Goal: Register for event/course

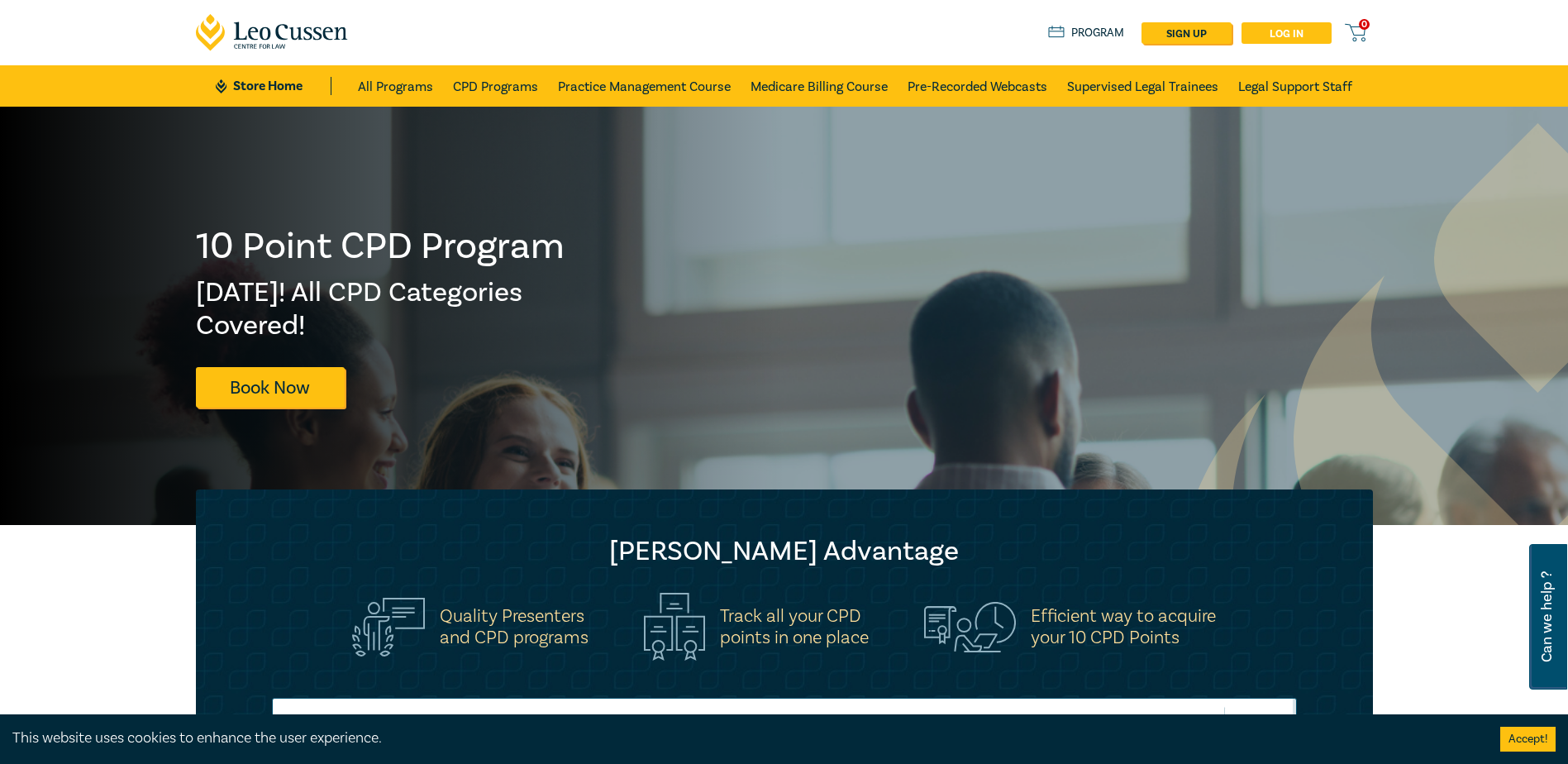
click at [1284, 41] on link "Log in" at bounding box center [1286, 34] width 90 height 22
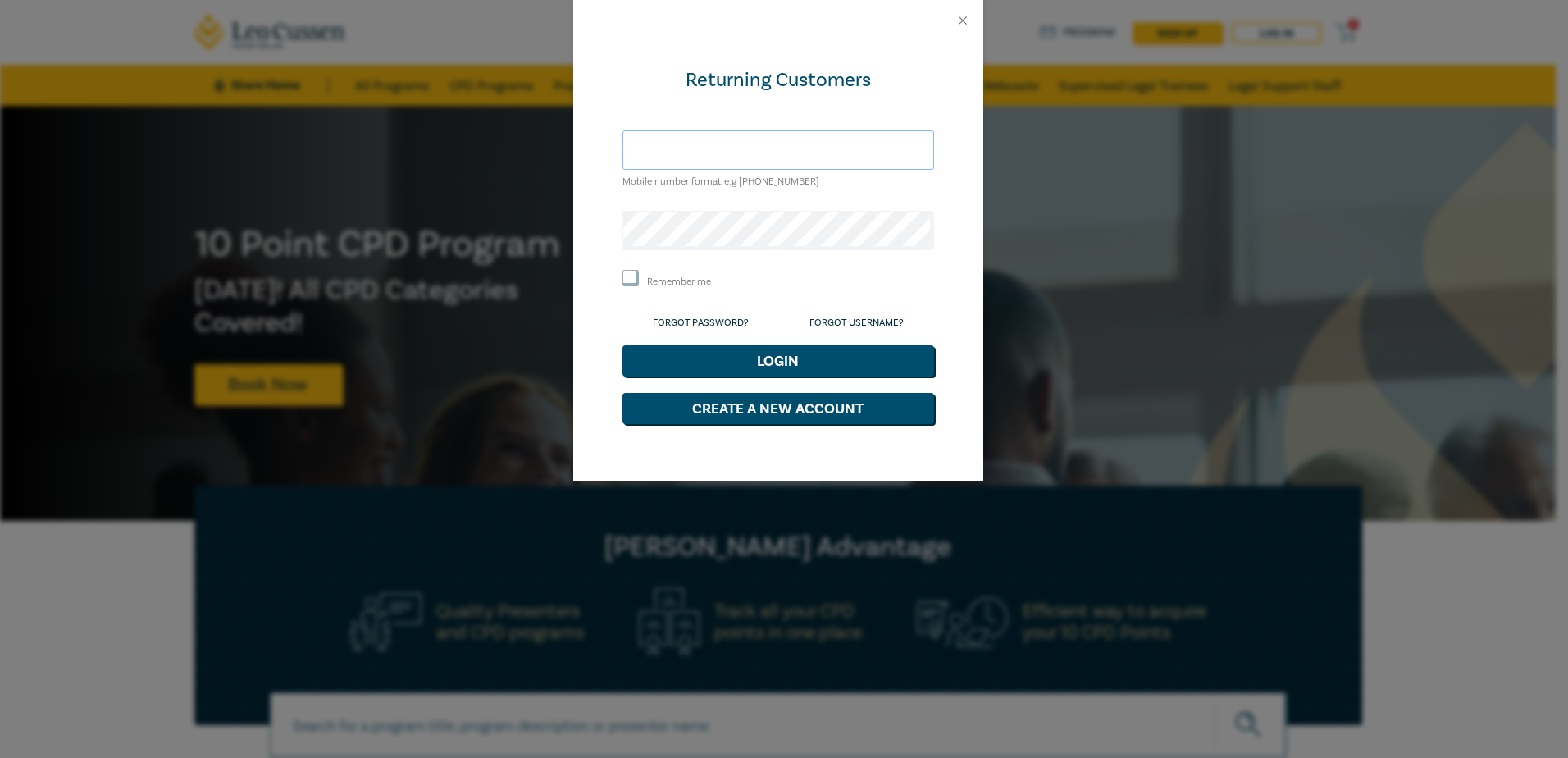
type input "[PERSON_NAME][EMAIL_ADDRESS][DOMAIN_NAME]"
click at [759, 372] on button "Login" at bounding box center [779, 361] width 312 height 31
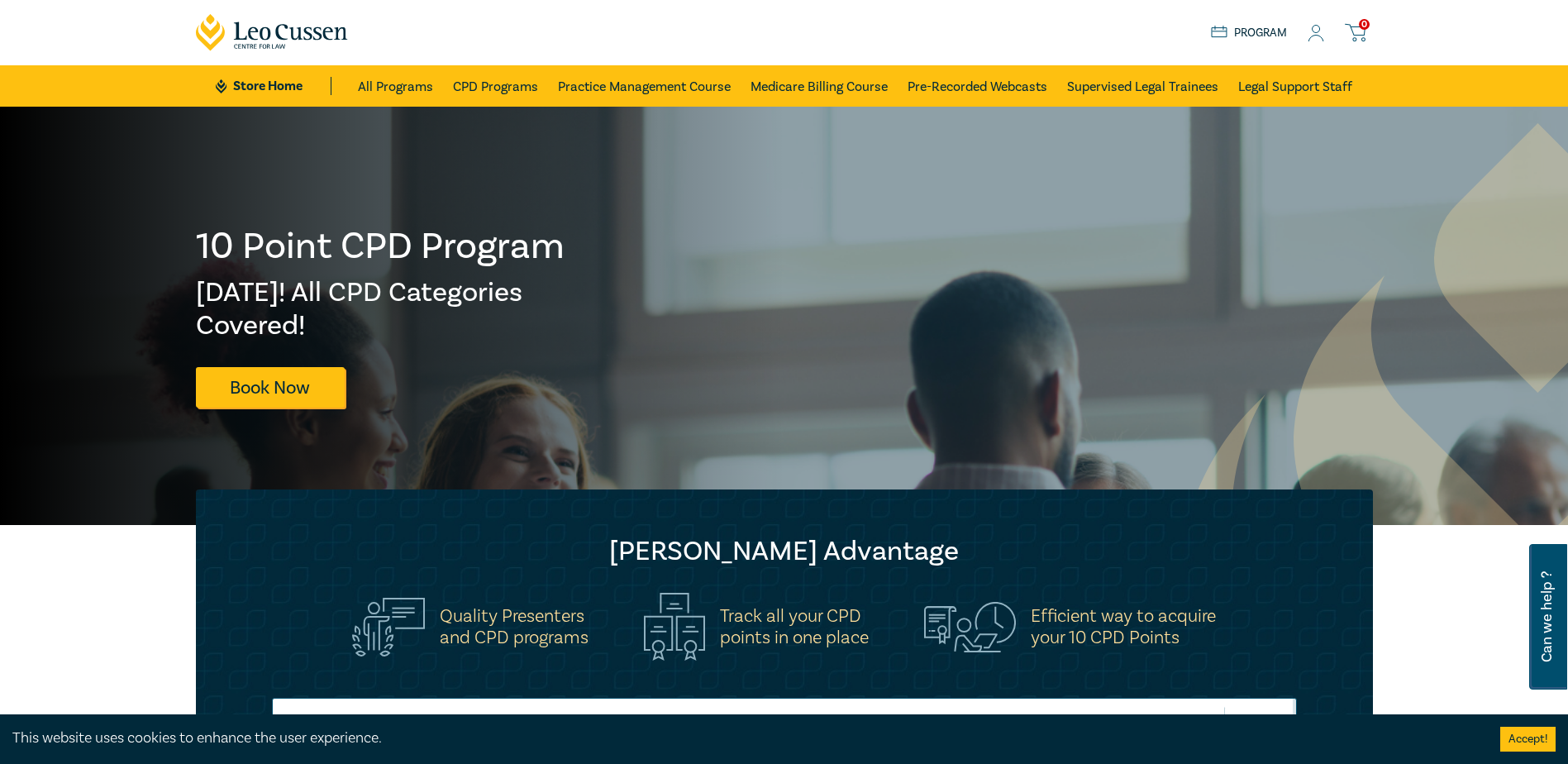
click at [1239, 38] on link "Program" at bounding box center [1250, 33] width 77 height 18
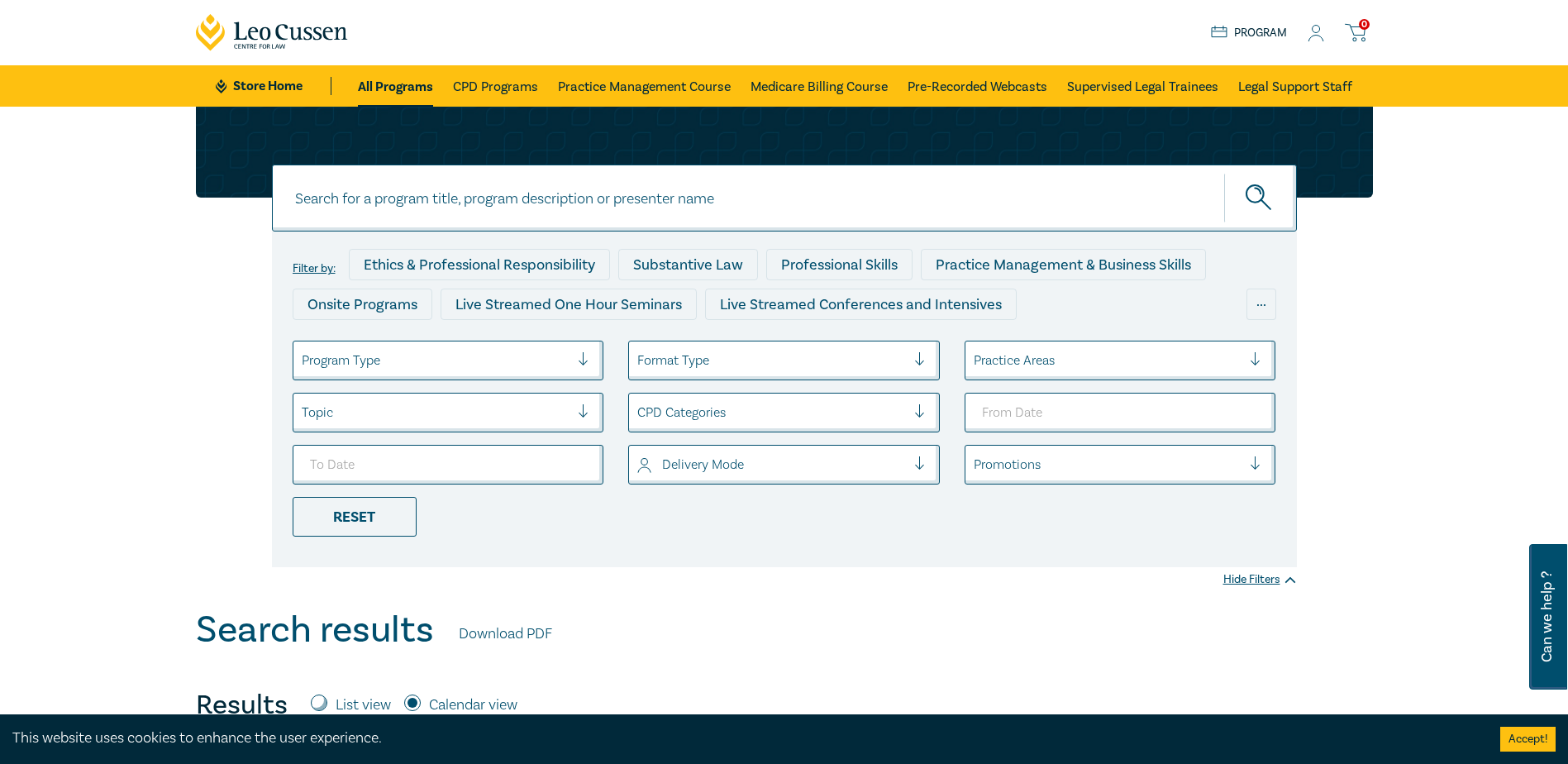
click at [1315, 29] on icon at bounding box center [1316, 34] width 17 height 18
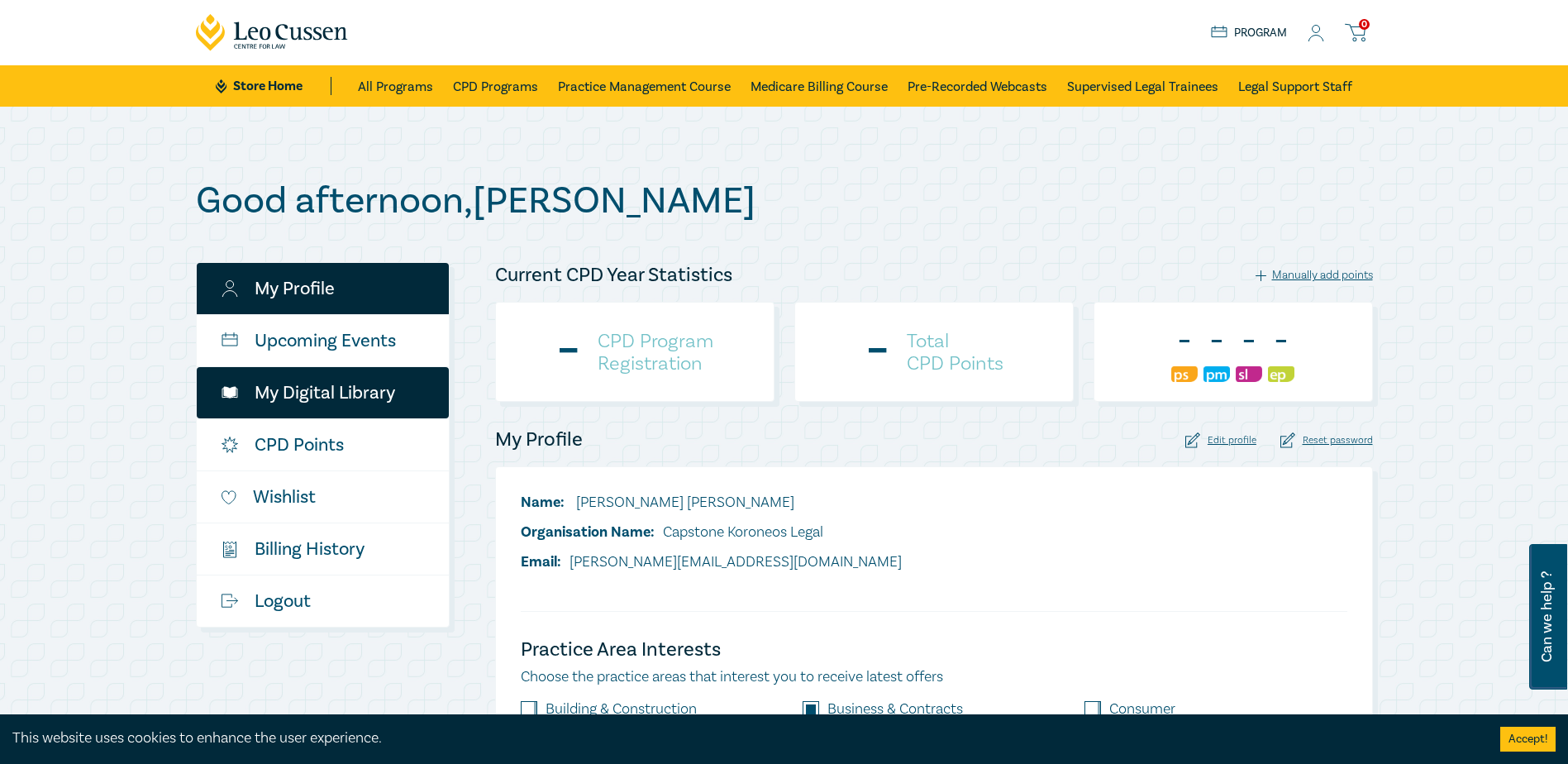
checkbox input "true"
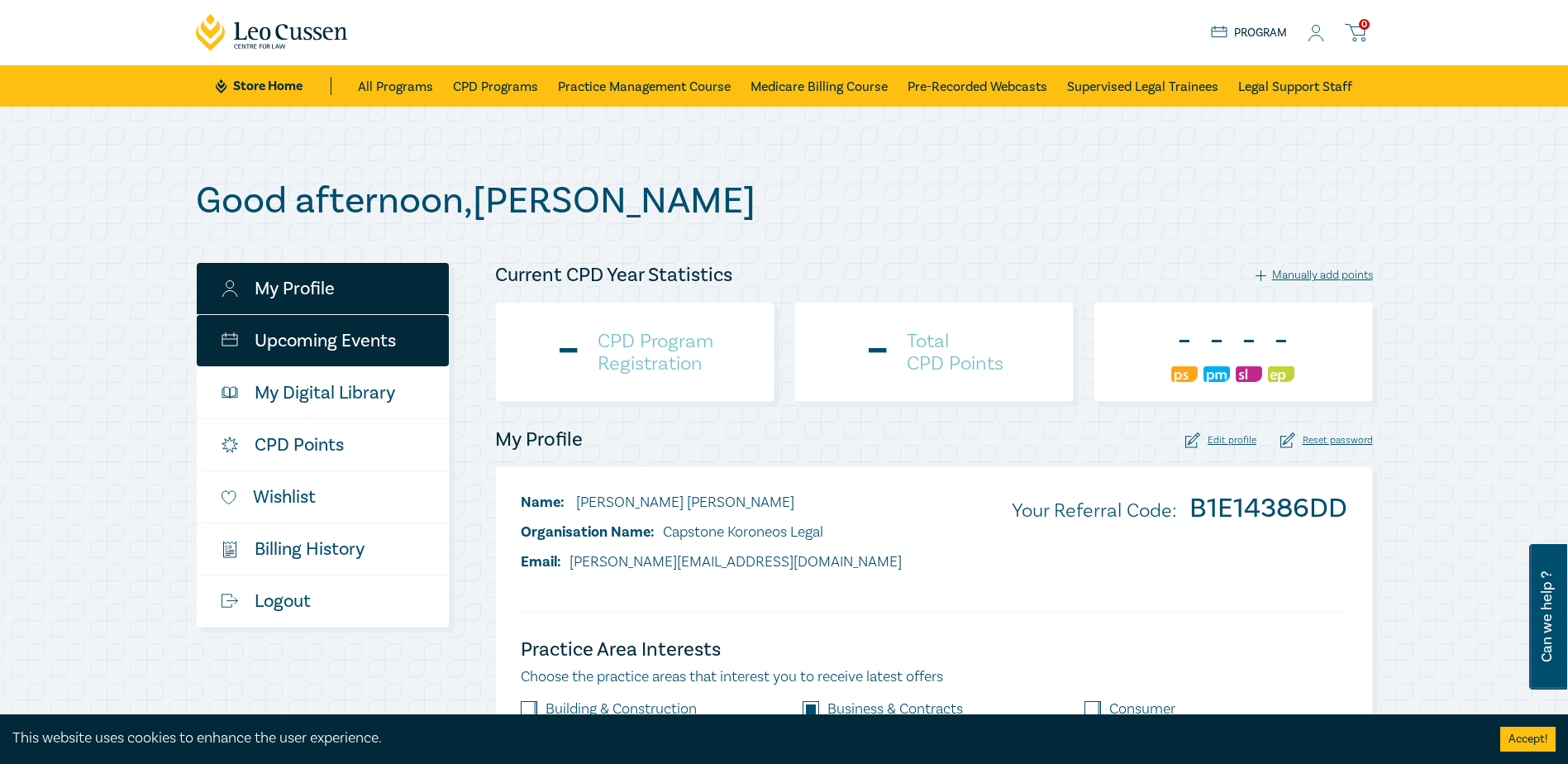
click at [354, 337] on link "Upcoming Events" at bounding box center [322, 341] width 252 height 51
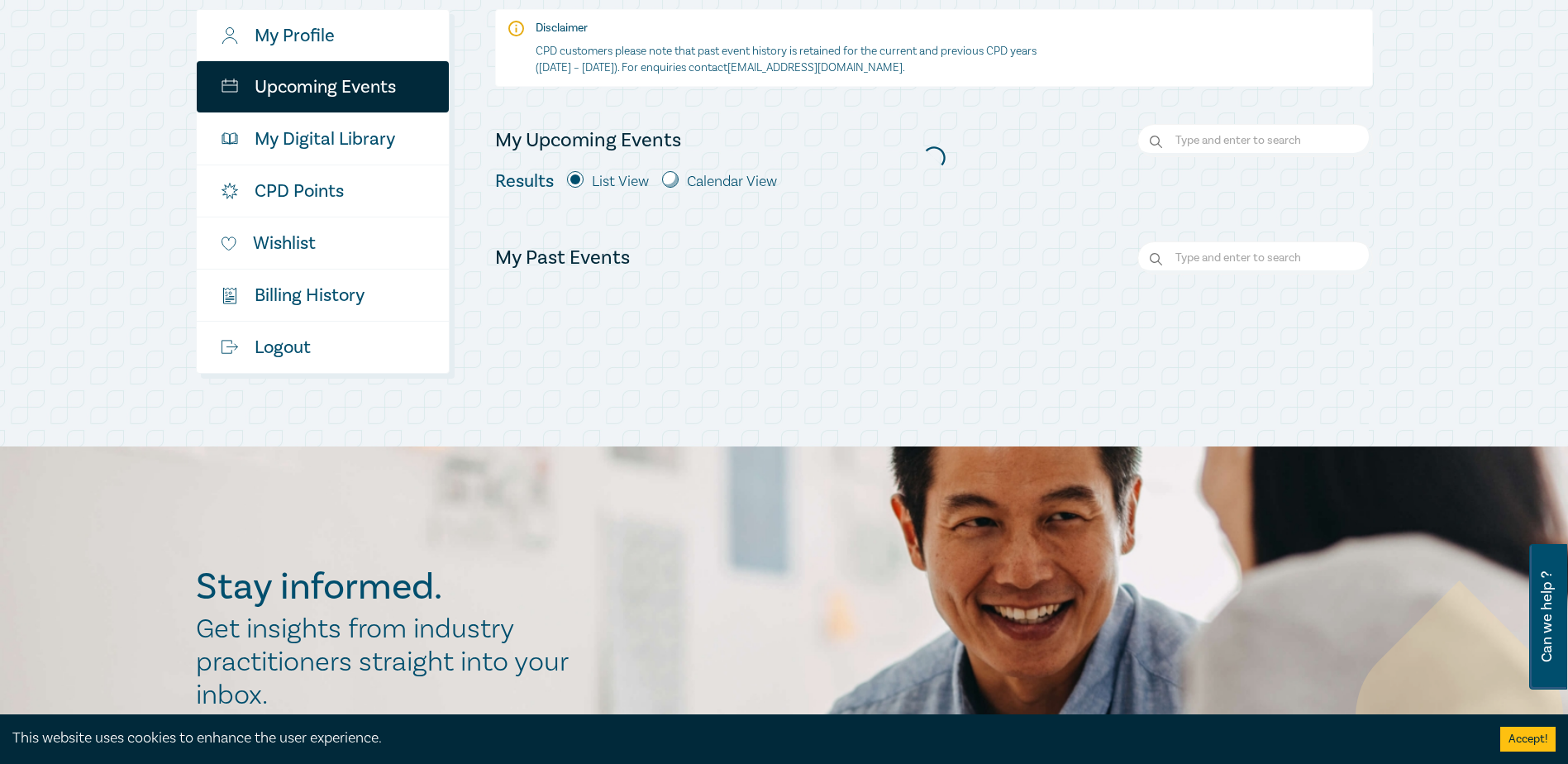
scroll to position [165, 0]
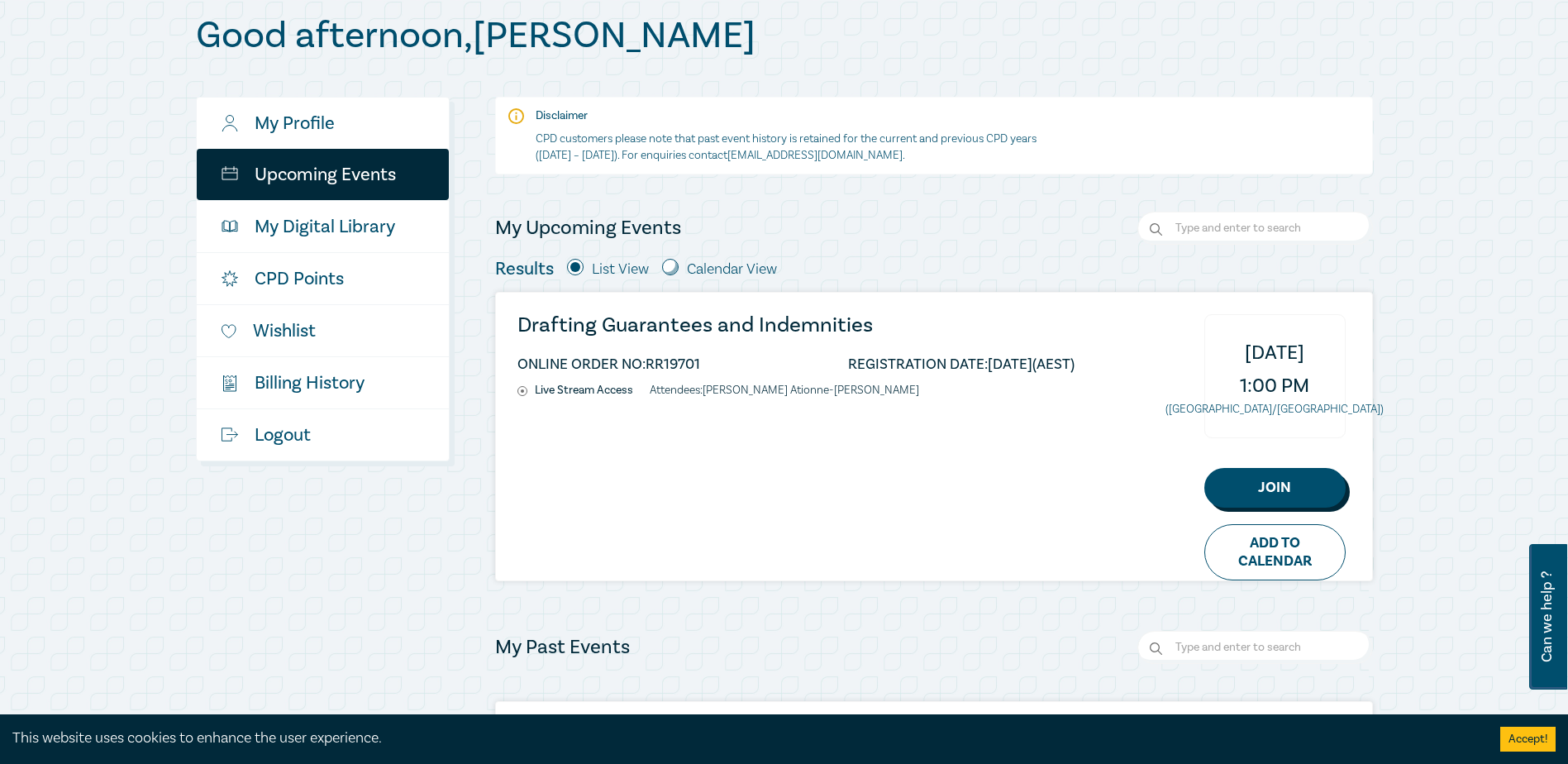
click at [1236, 495] on link "Join" at bounding box center [1274, 487] width 141 height 40
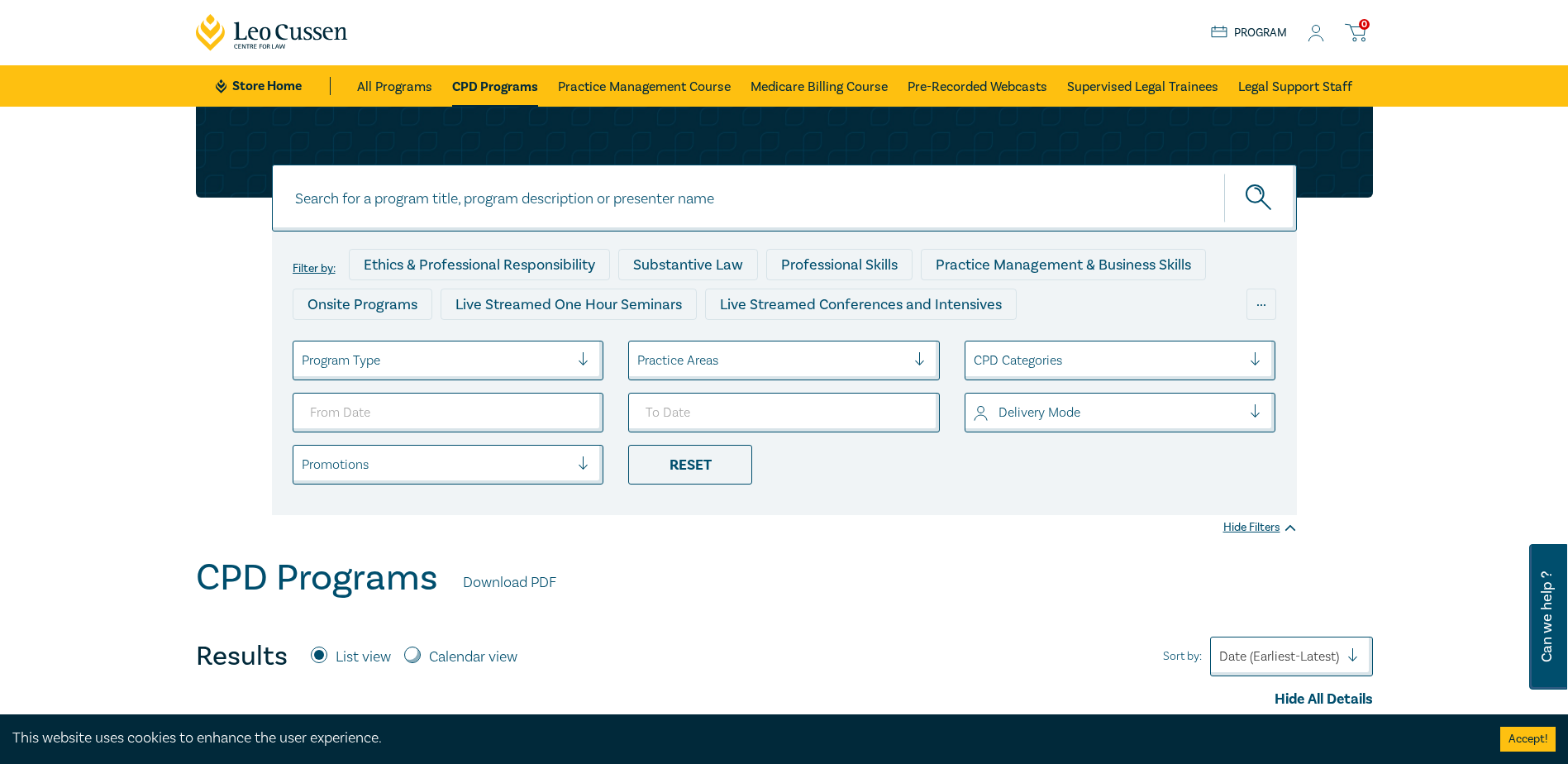
click at [1315, 28] on icon at bounding box center [1316, 34] width 17 height 18
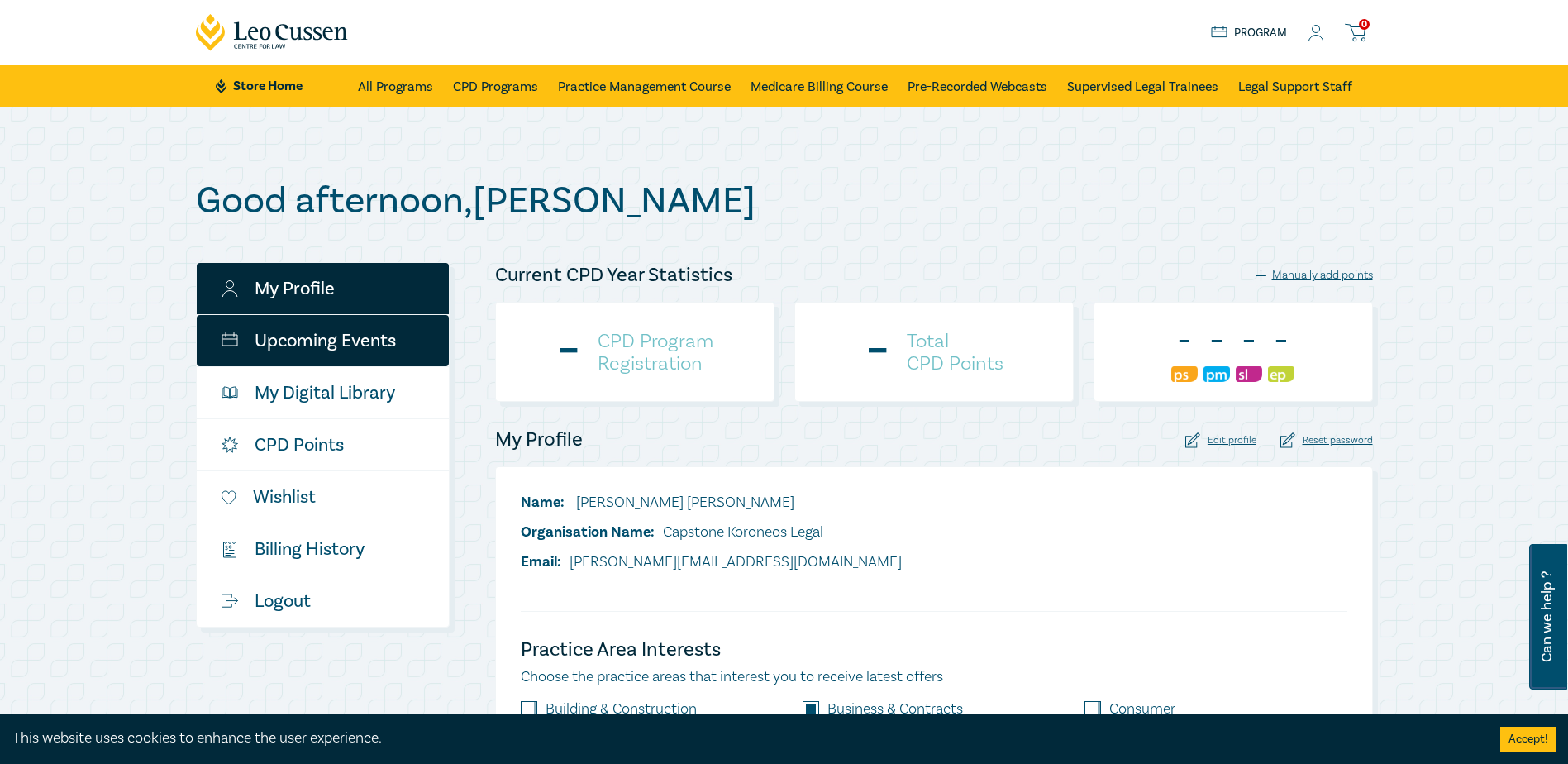
checkbox input "true"
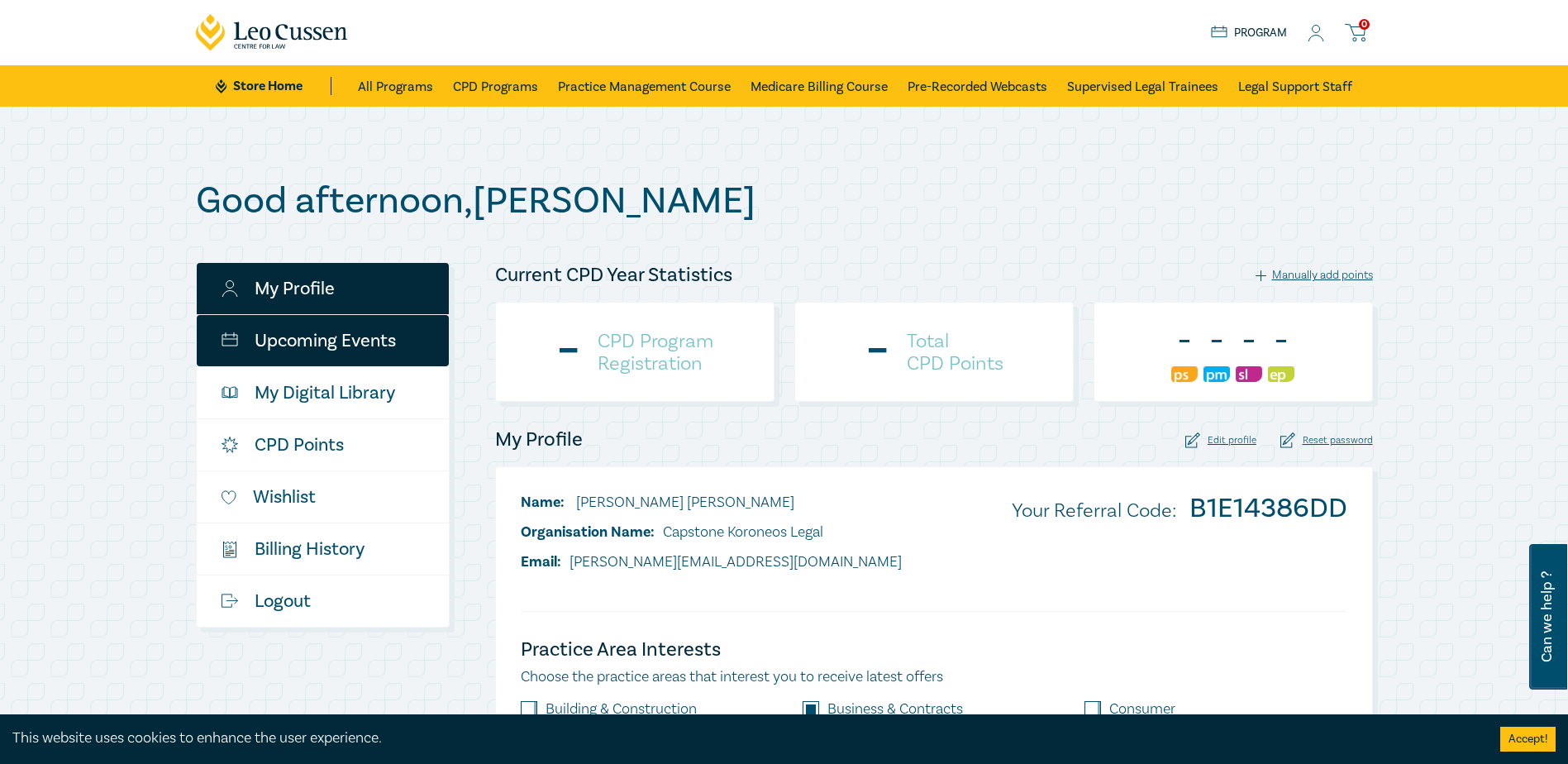
click at [394, 344] on link "Upcoming Events" at bounding box center [322, 341] width 252 height 51
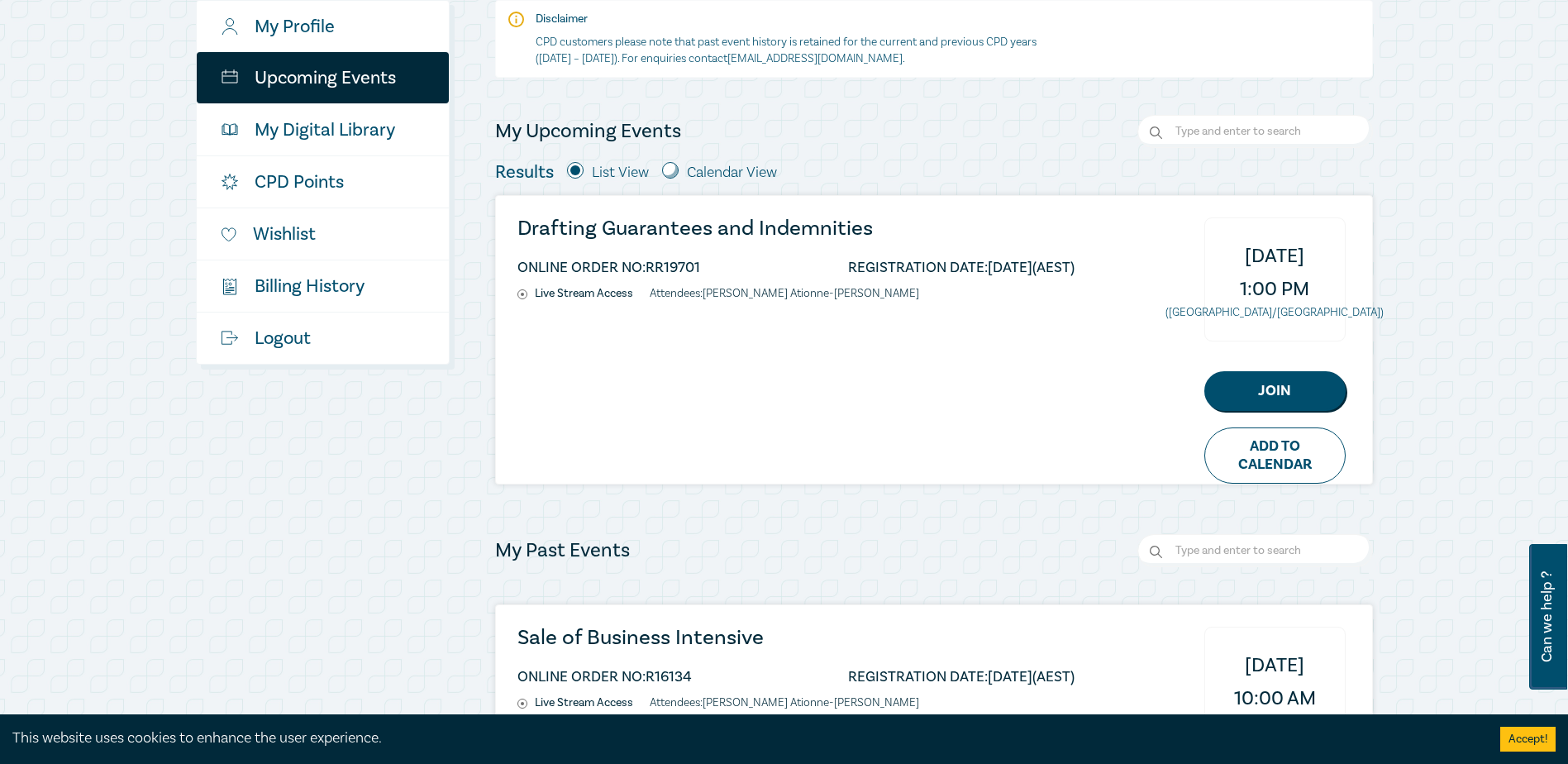
scroll to position [330, 0]
